Goal: Task Accomplishment & Management: Use online tool/utility

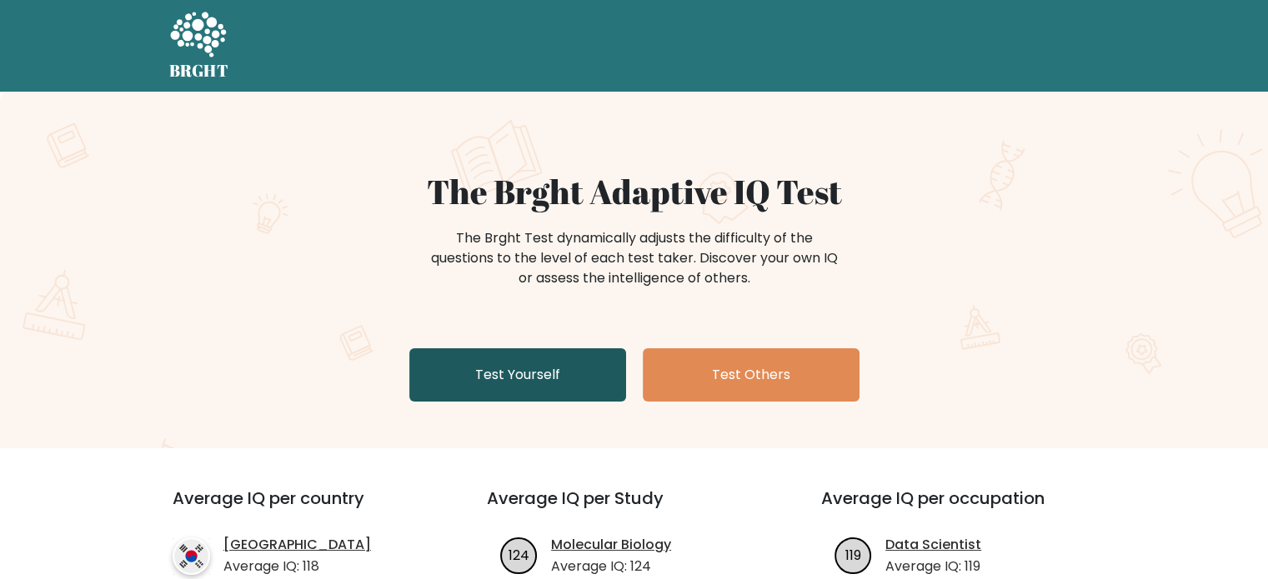
click at [497, 383] on link "Test Yourself" at bounding box center [517, 374] width 217 height 53
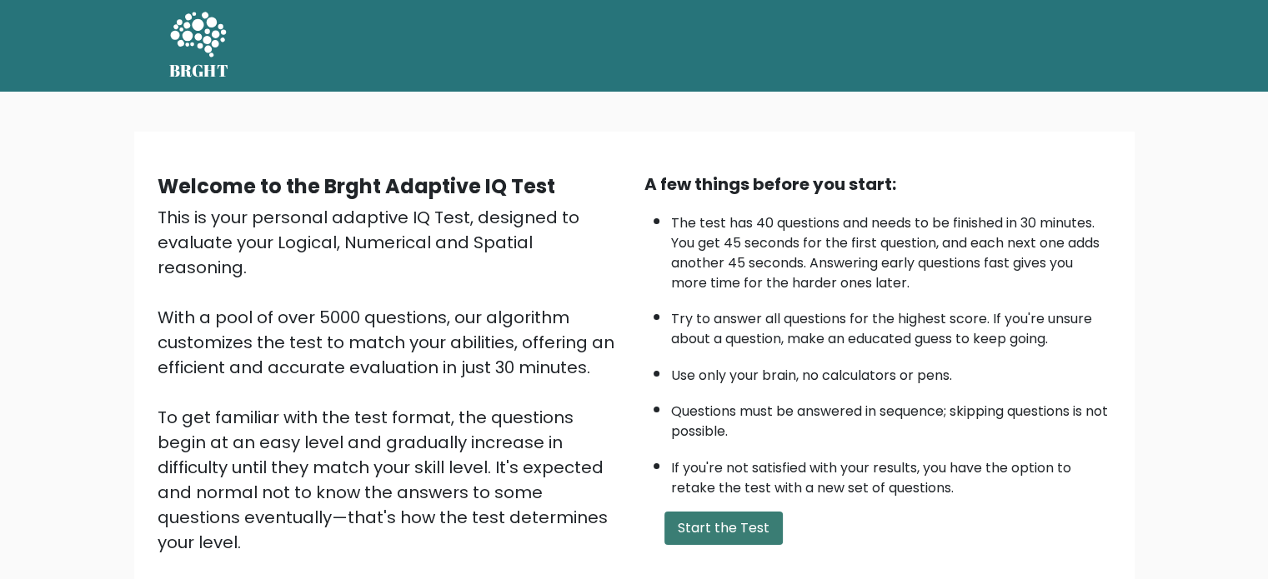
click at [688, 522] on button "Start the Test" at bounding box center [723, 528] width 118 height 33
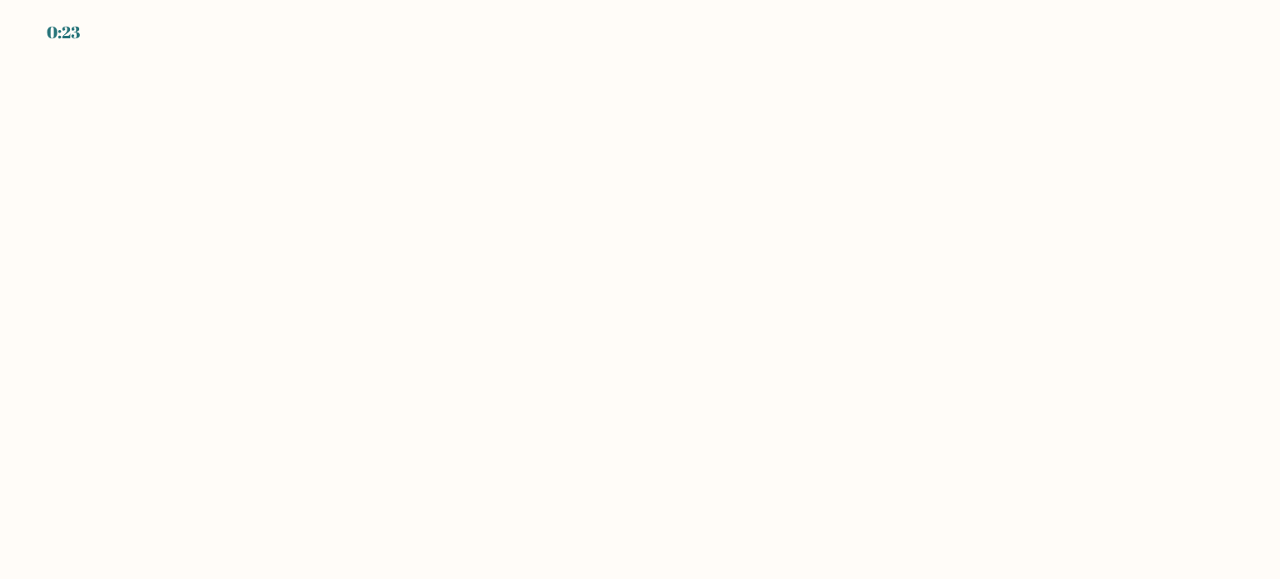
click at [514, 259] on body "0:23" at bounding box center [640, 289] width 1280 height 579
